Goal: Use online tool/utility: Utilize a website feature to perform a specific function

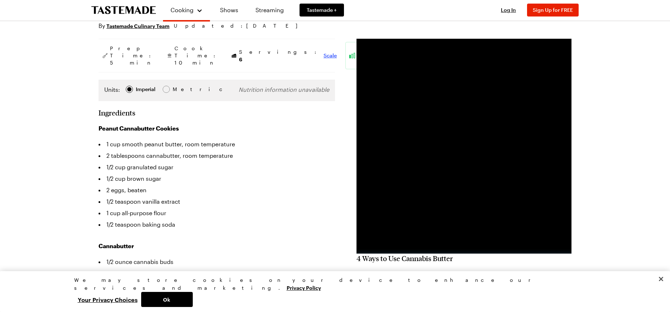
click at [324, 52] on span "Scale" at bounding box center [330, 55] width 13 height 7
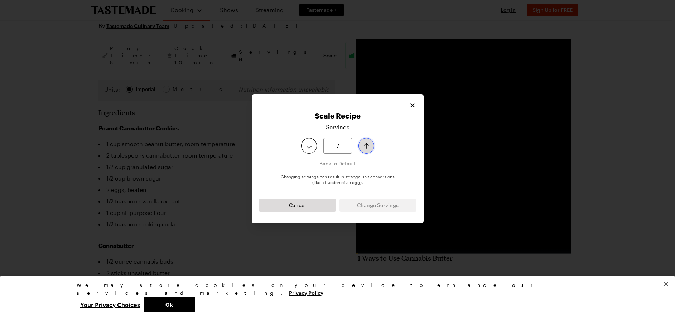
click at [373, 146] on button "Increase serving size by one" at bounding box center [367, 146] width 16 height 16
type input "8"
click at [373, 146] on button "Increase serving size by one" at bounding box center [367, 146] width 16 height 16
click at [378, 204] on span "Change Servings" at bounding box center [378, 205] width 42 height 7
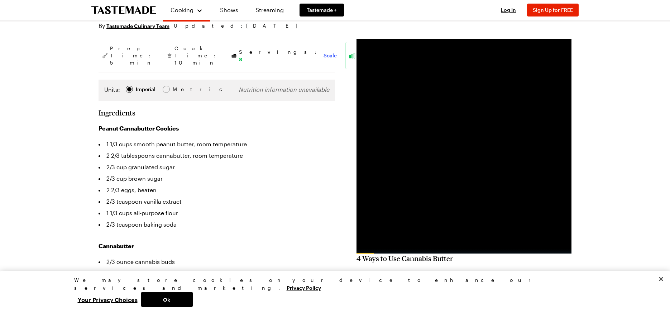
click at [324, 52] on span "Scale" at bounding box center [330, 55] width 13 height 7
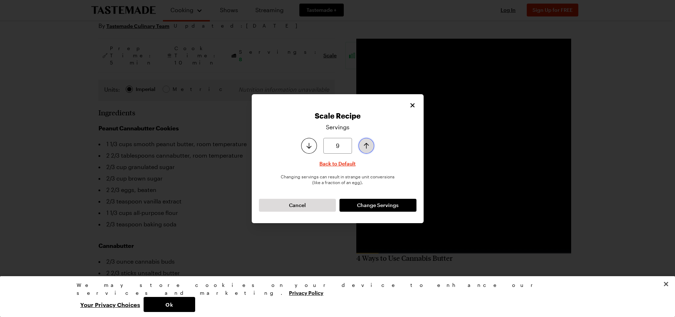
click at [367, 144] on icon "Increase serving size by one" at bounding box center [366, 146] width 5 height 6
type input "10"
click at [367, 144] on icon "Increase serving size by one" at bounding box center [366, 146] width 5 height 6
click at [367, 205] on span "Change Servings" at bounding box center [378, 205] width 42 height 7
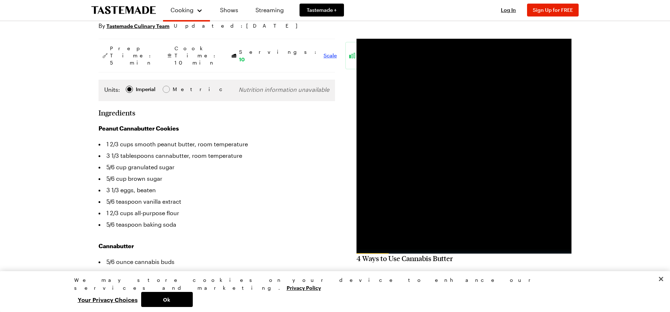
click at [324, 52] on span "Scale" at bounding box center [330, 55] width 13 height 7
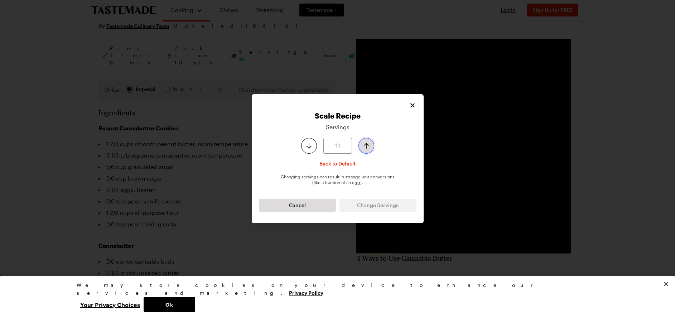
click at [362, 146] on button "Increase serving size by one" at bounding box center [367, 146] width 16 height 16
type input "12"
click at [362, 146] on button "Increase serving size by one" at bounding box center [367, 146] width 16 height 16
click at [388, 208] on span "Change Servings" at bounding box center [378, 205] width 42 height 7
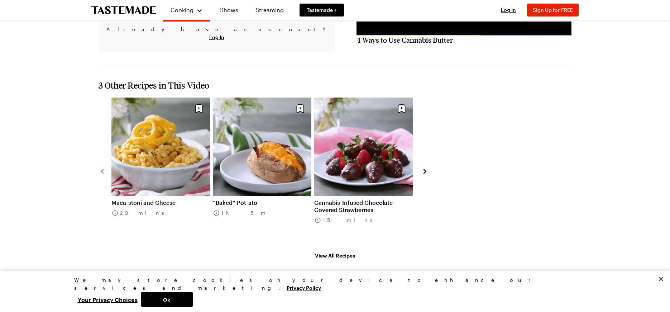
scroll to position [820, 0]
